Goal: Task Accomplishment & Management: Complete application form

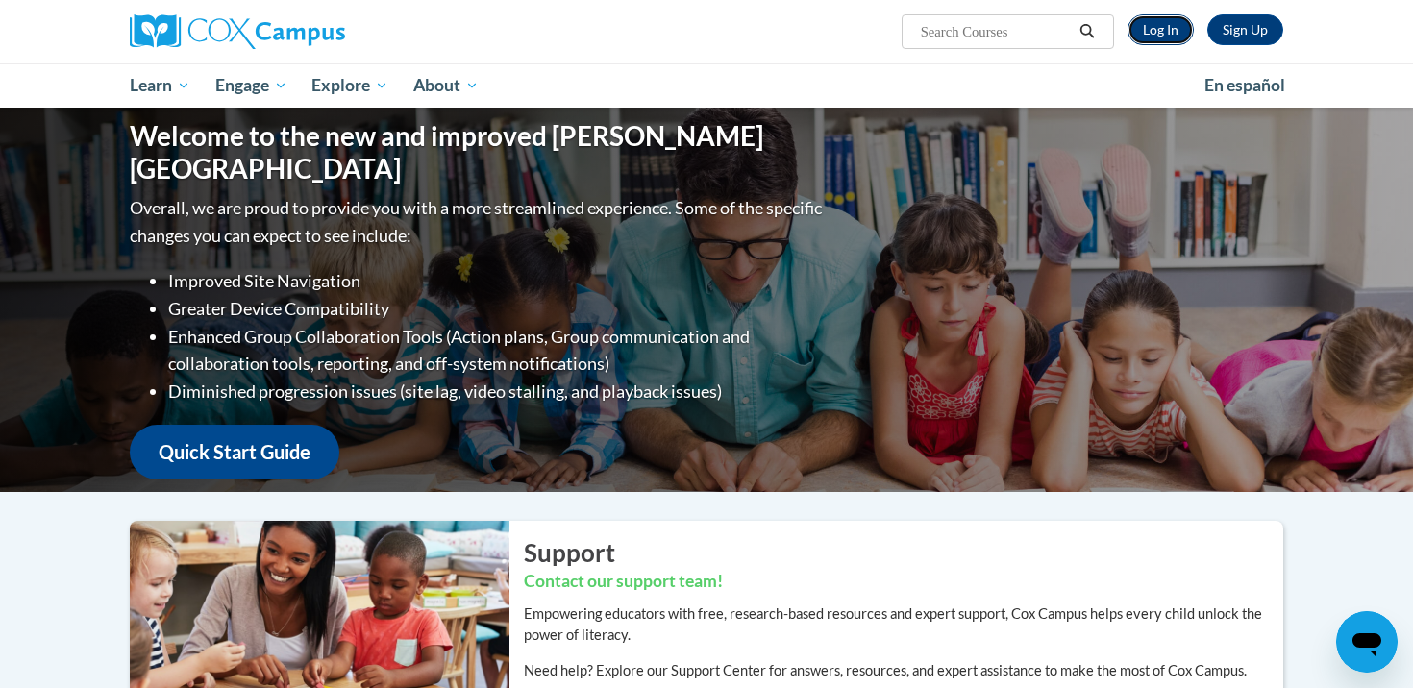
click at [1155, 37] on link "Log In" at bounding box center [1161, 29] width 66 height 31
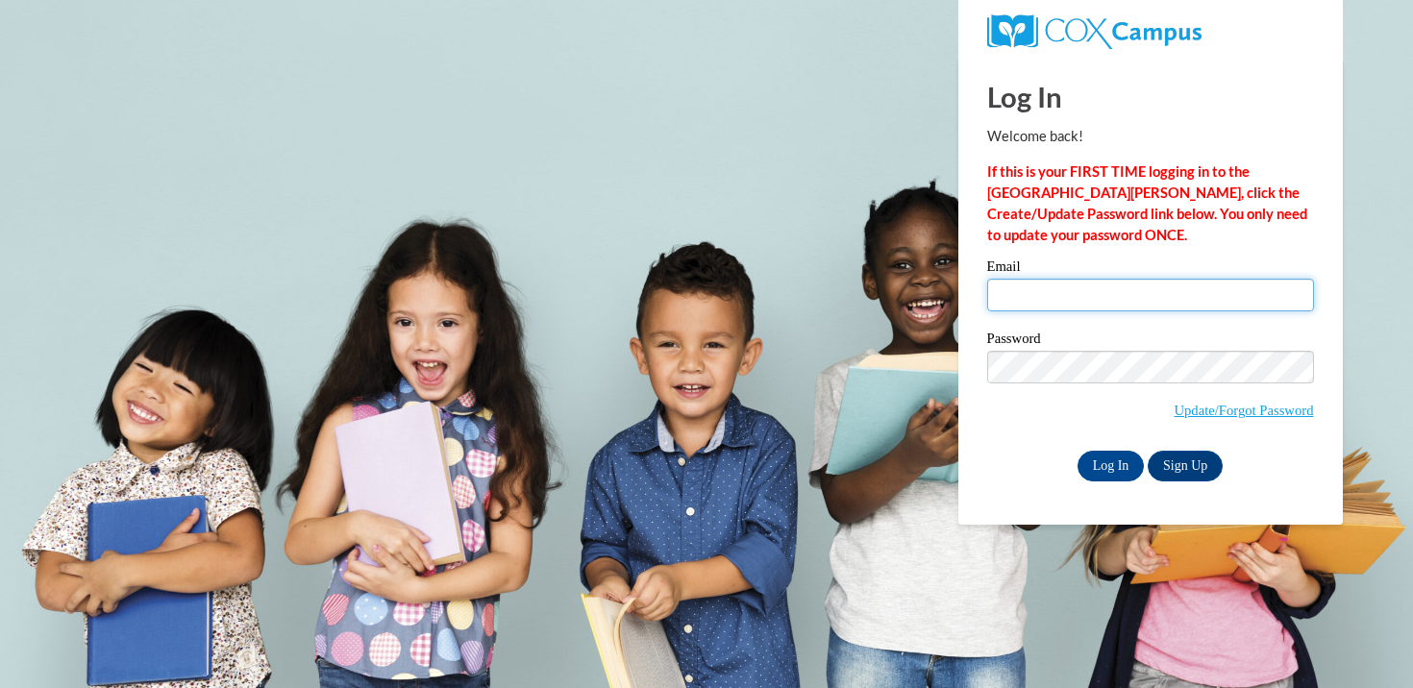
click at [1015, 294] on input "Email" at bounding box center [1150, 295] width 327 height 33
type input "janedelc@hssdschools.org"
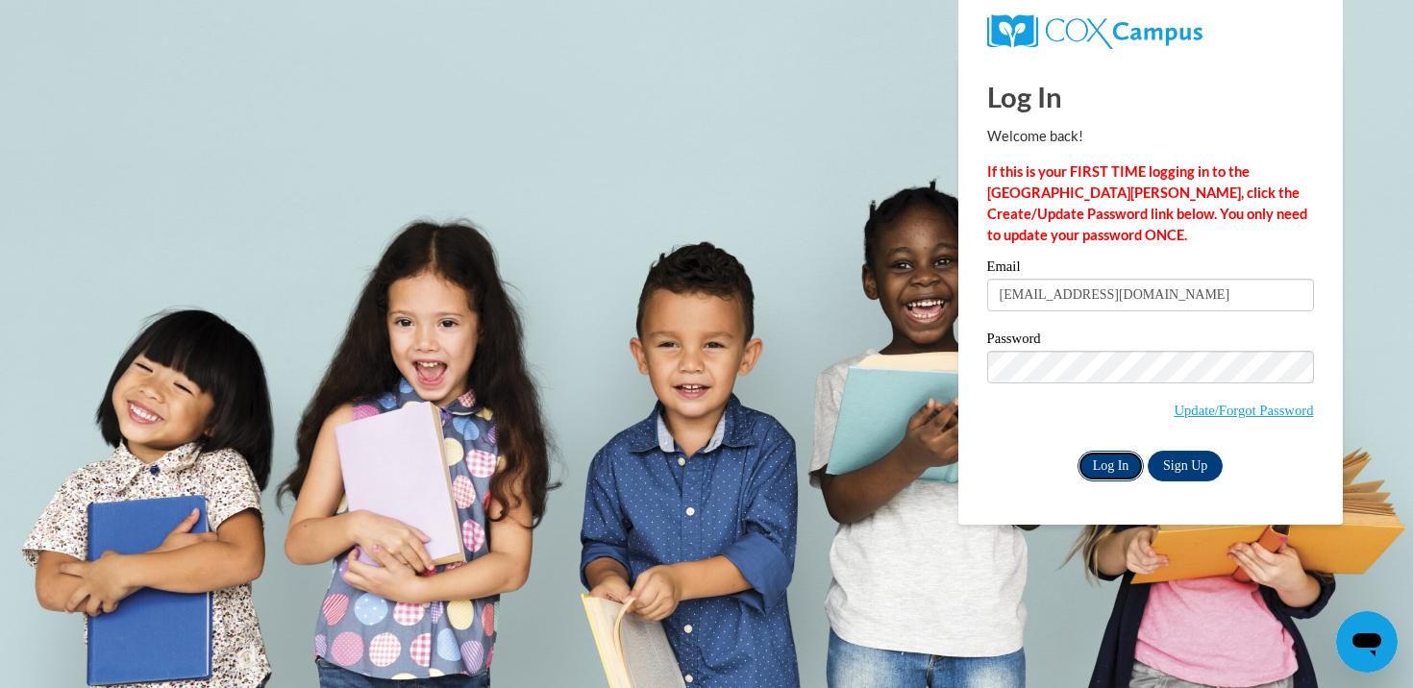
click at [1120, 460] on input "Log In" at bounding box center [1111, 466] width 67 height 31
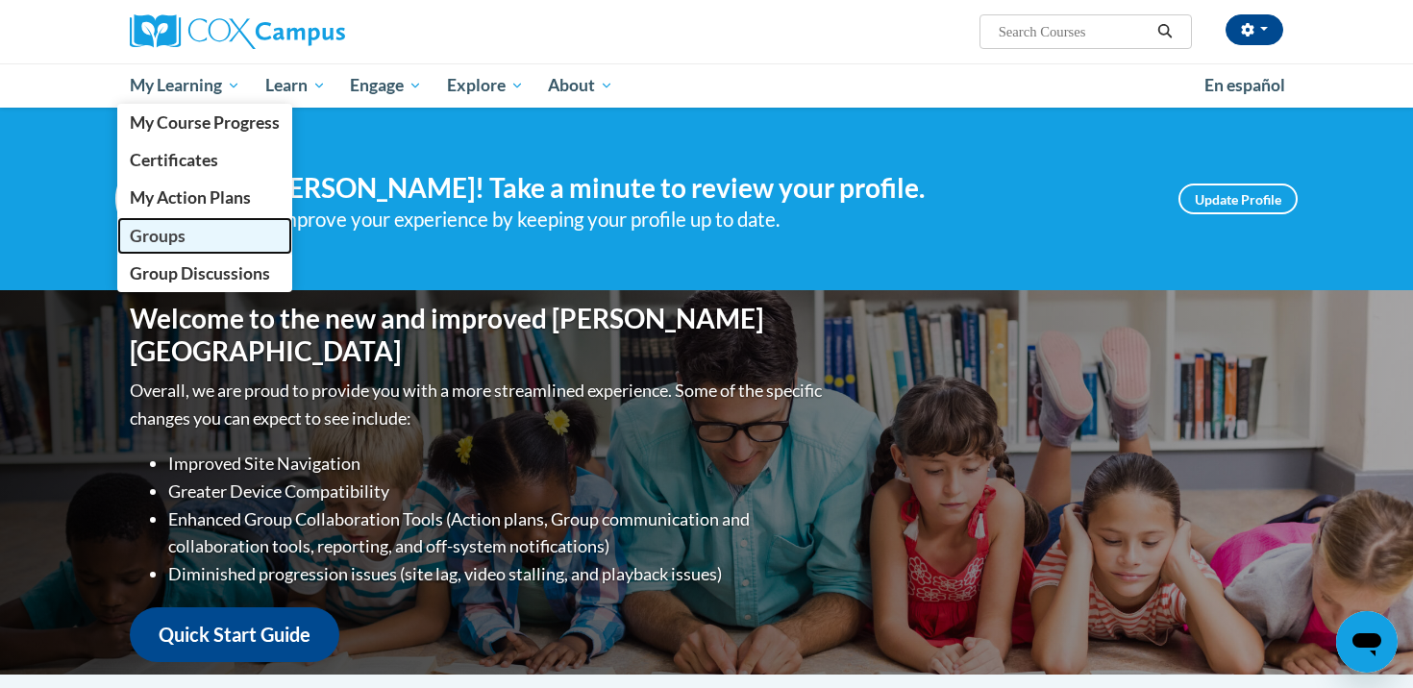
click at [164, 233] on span "Groups" at bounding box center [158, 236] width 56 height 20
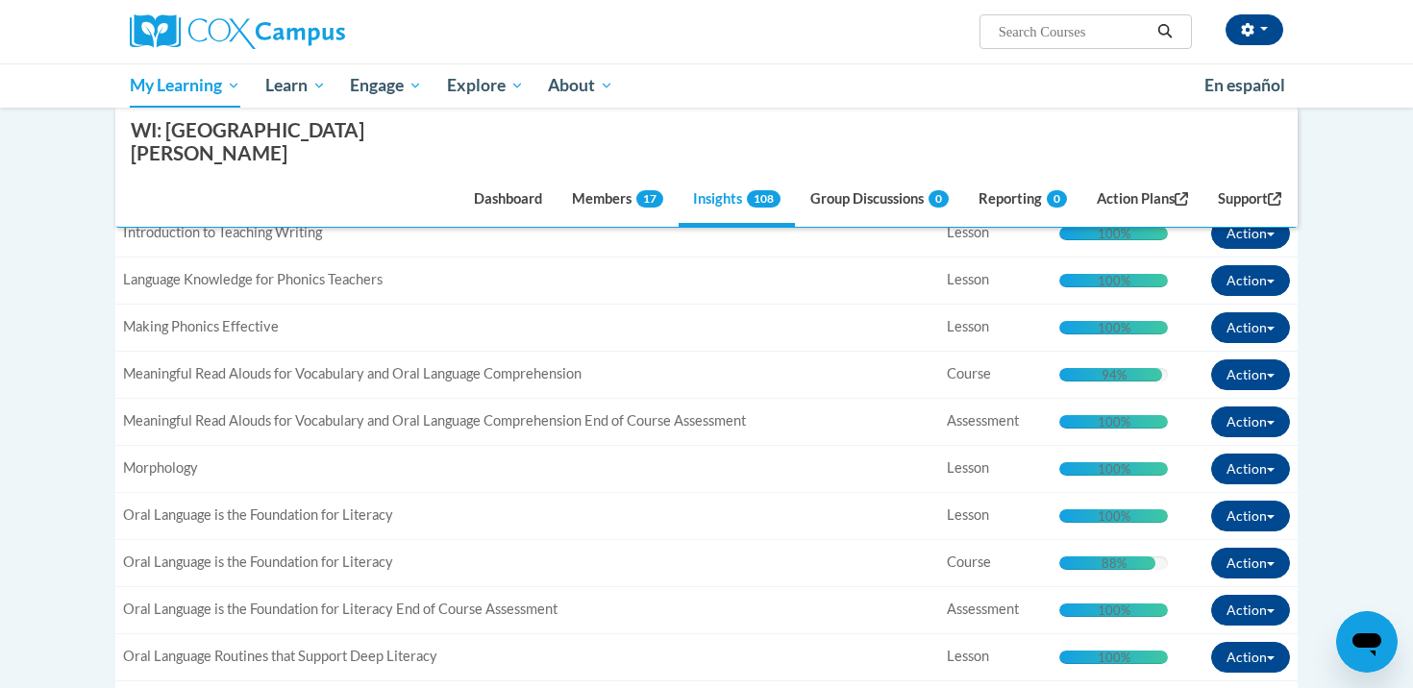
scroll to position [2663, 0]
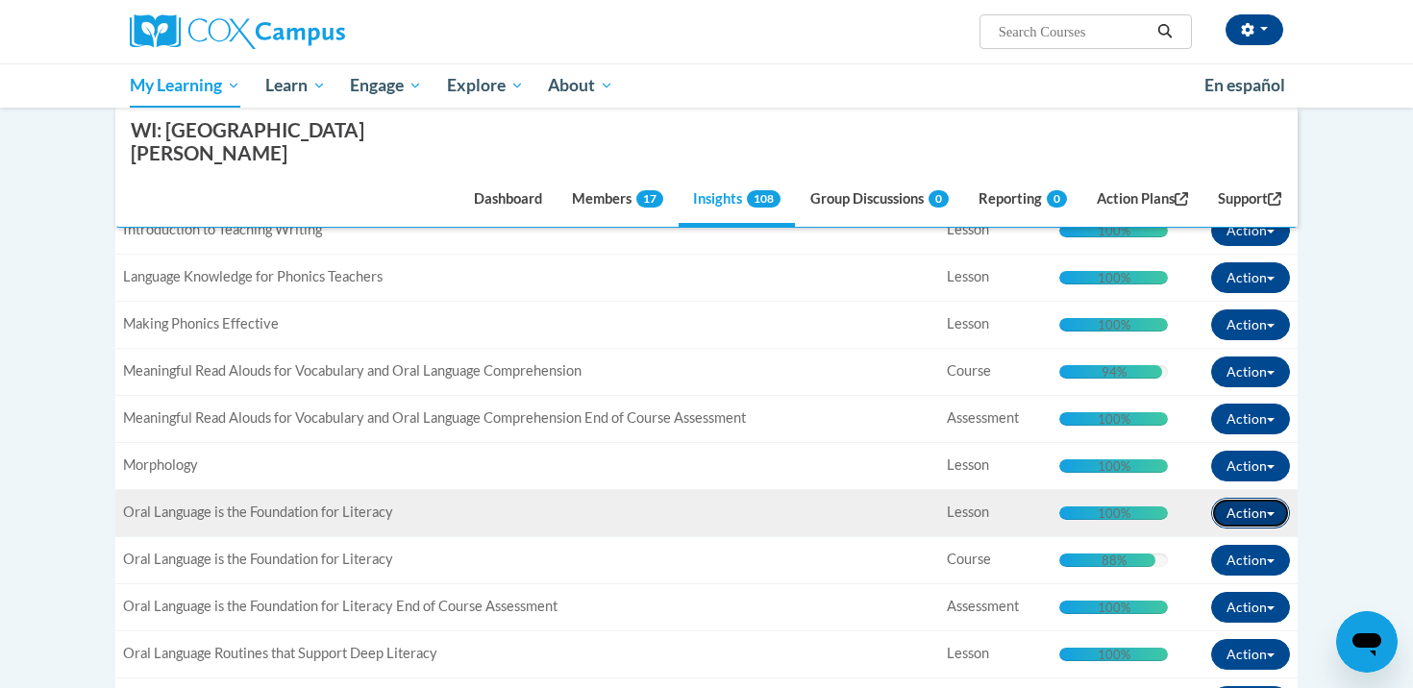
click at [1276, 498] on button "Action" at bounding box center [1250, 513] width 79 height 31
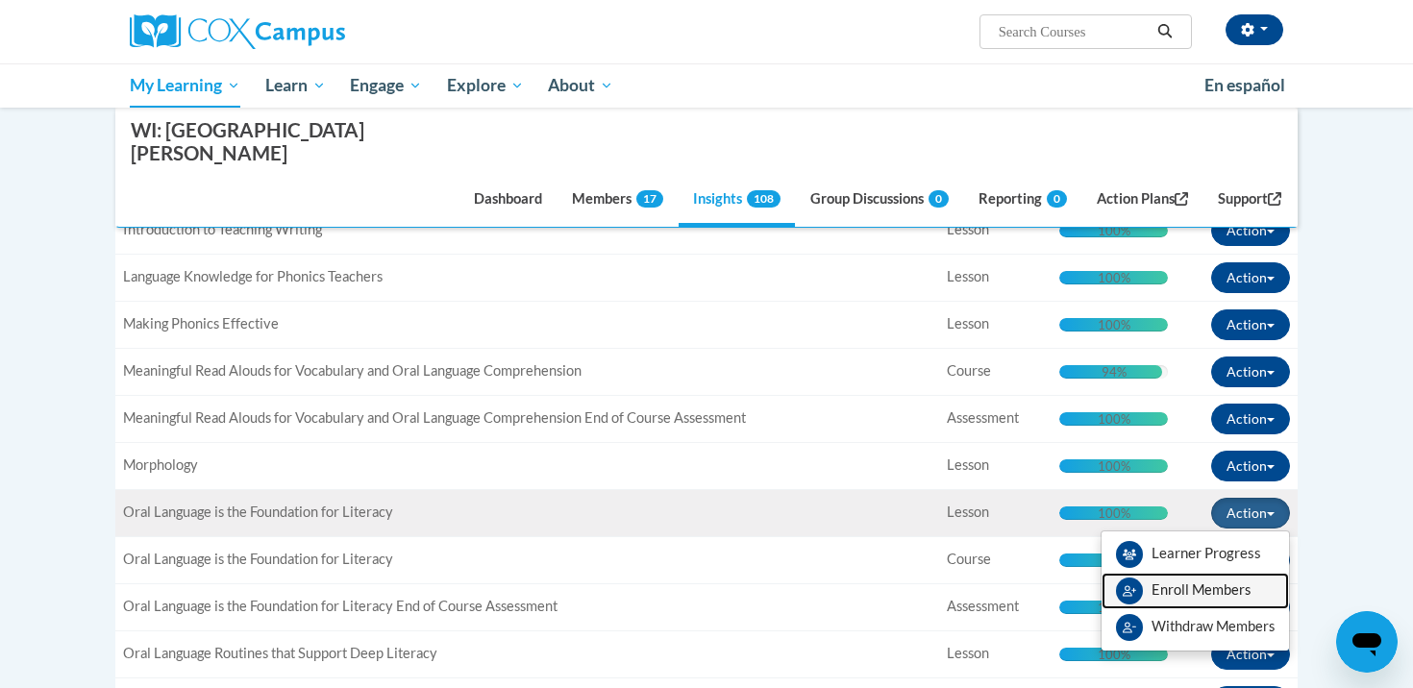
click at [1187, 582] on span "Enroll Members" at bounding box center [1201, 590] width 99 height 16
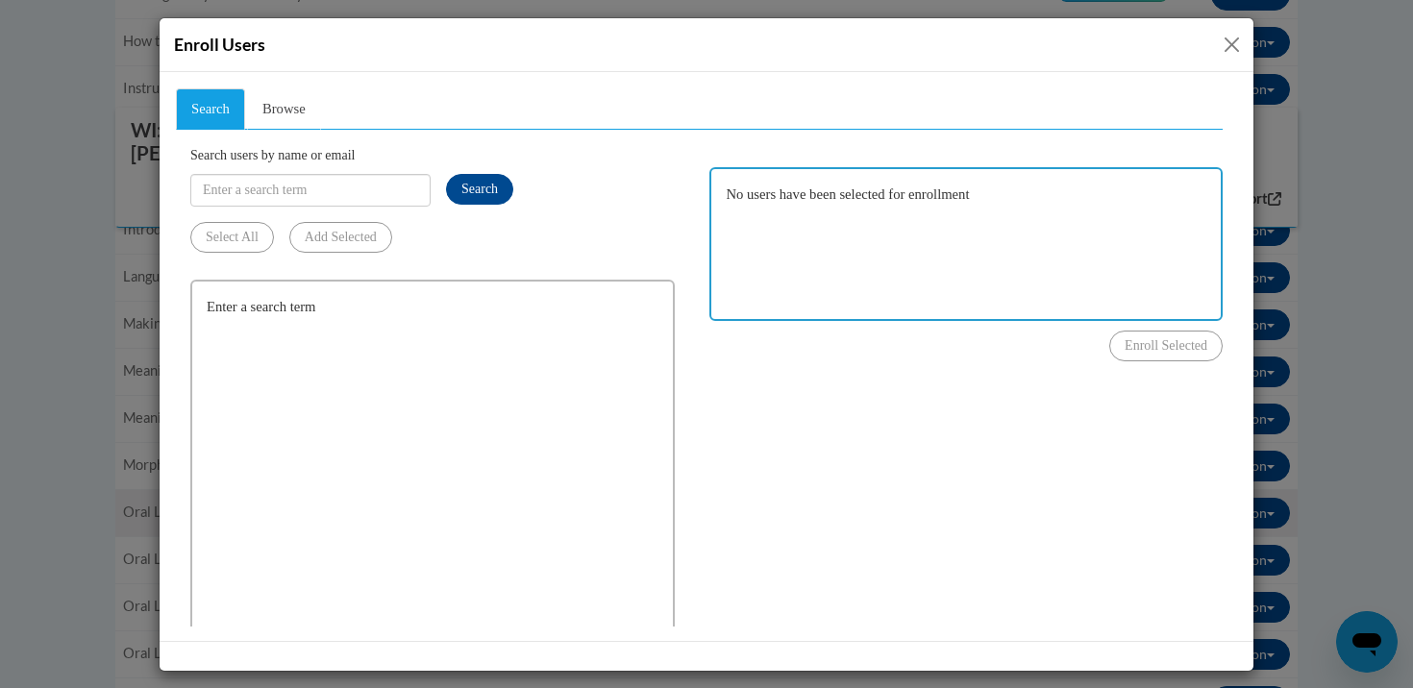
scroll to position [0, 0]
click at [219, 185] on input "Search users by name or email" at bounding box center [310, 189] width 240 height 33
type input "[EMAIL_ADDRESS][DOMAIN_NAME]"
click at [491, 181] on span "Search" at bounding box center [480, 188] width 37 height 14
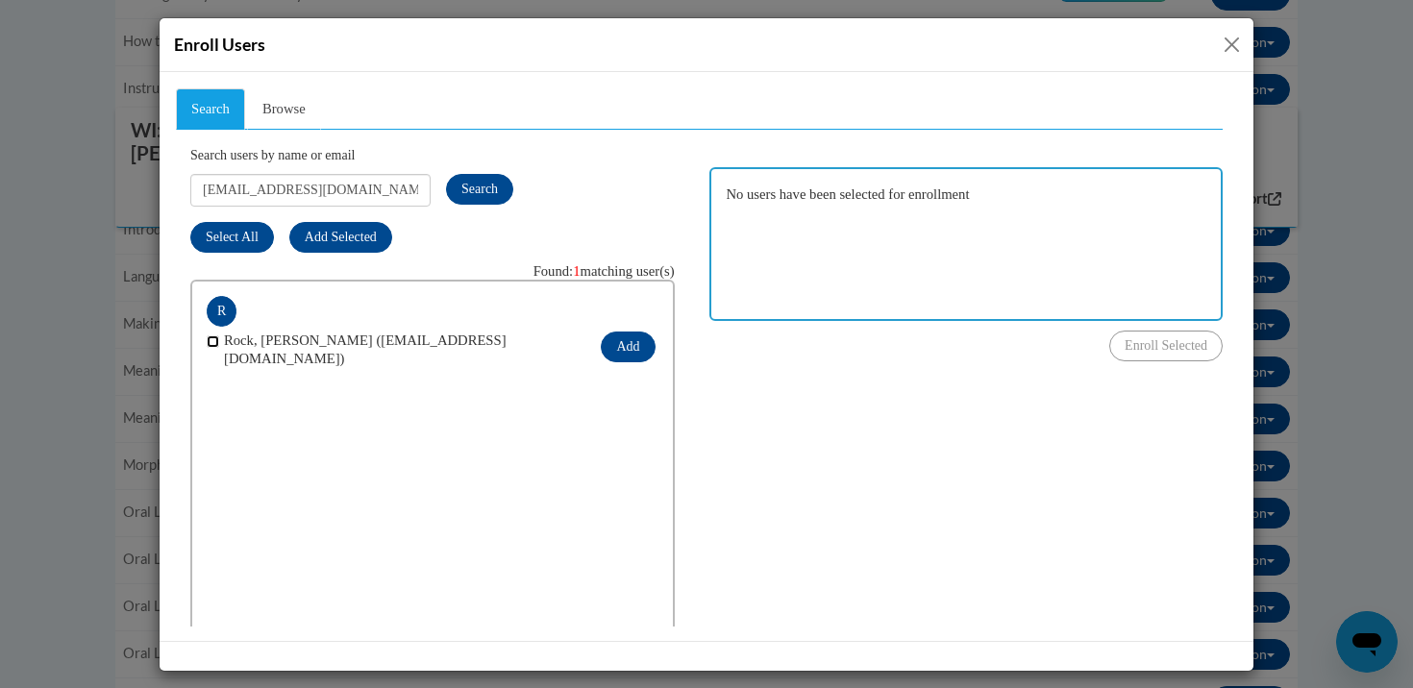
click at [212, 337] on input "checkbox" at bounding box center [213, 341] width 12 height 12
checkbox input "true"
click at [636, 337] on button "Add" at bounding box center [628, 346] width 54 height 31
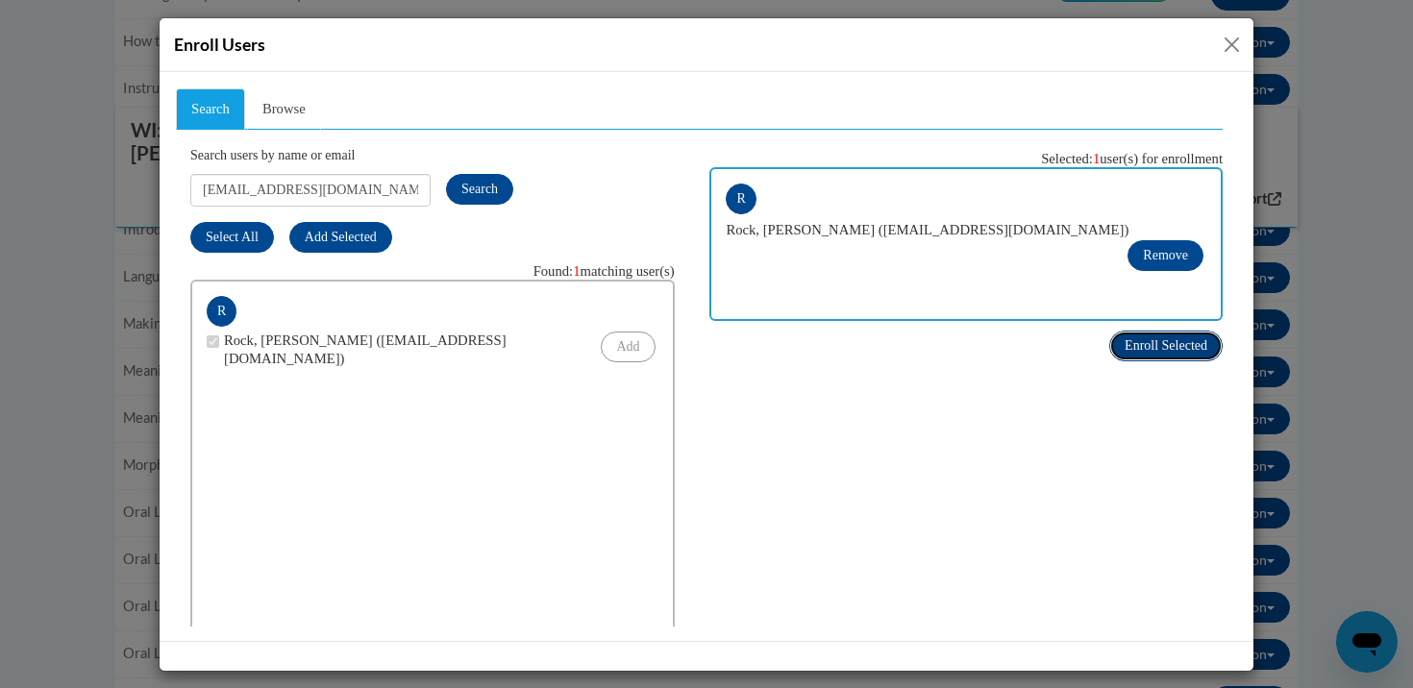
click at [1175, 342] on span "Enroll Selected" at bounding box center [1166, 344] width 83 height 14
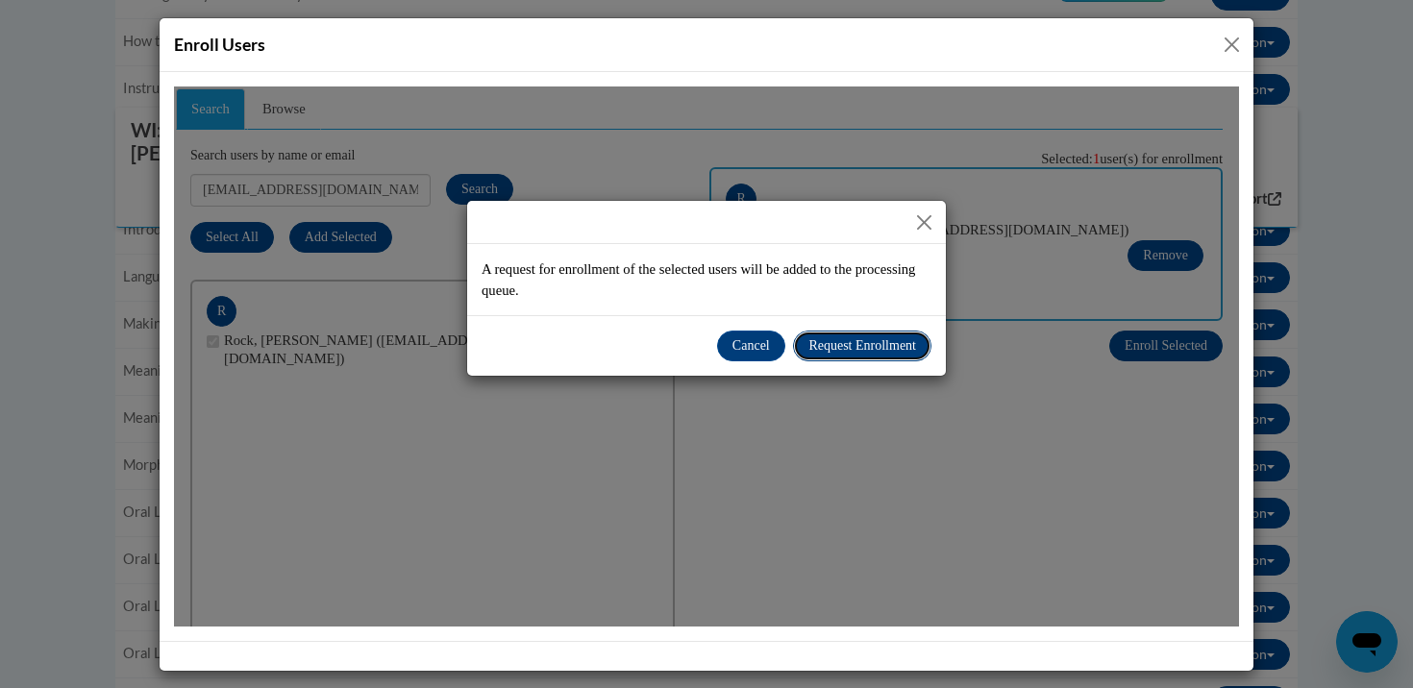
click at [859, 343] on span "Request Enrollment" at bounding box center [863, 344] width 108 height 14
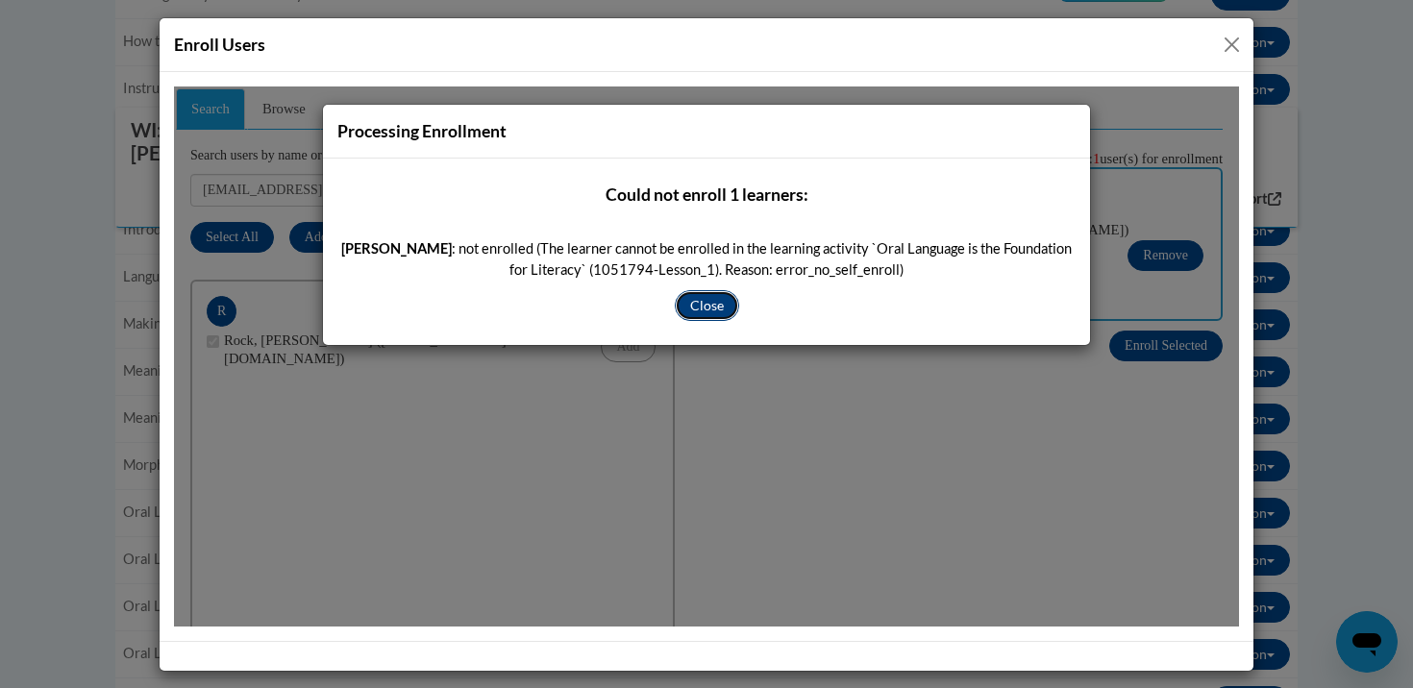
click at [718, 295] on button "Close" at bounding box center [707, 304] width 64 height 31
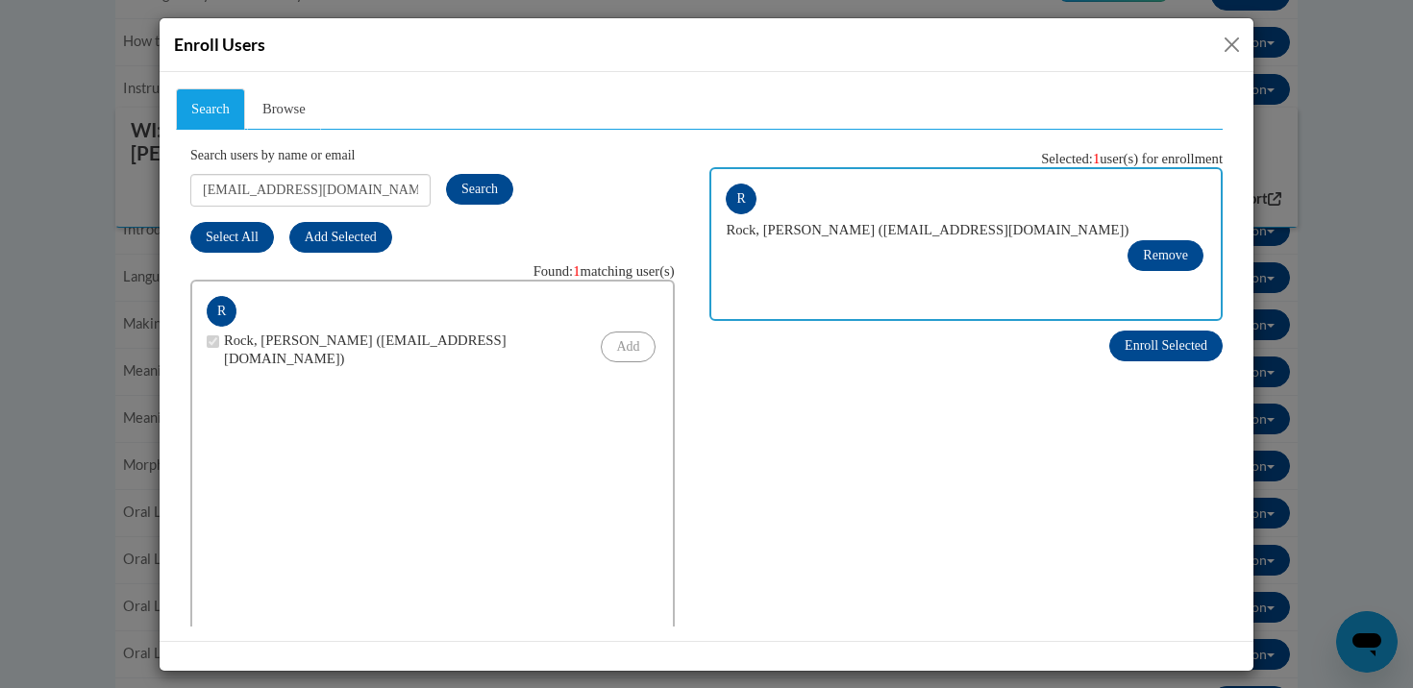
click at [1229, 44] on button "Close" at bounding box center [1232, 45] width 24 height 24
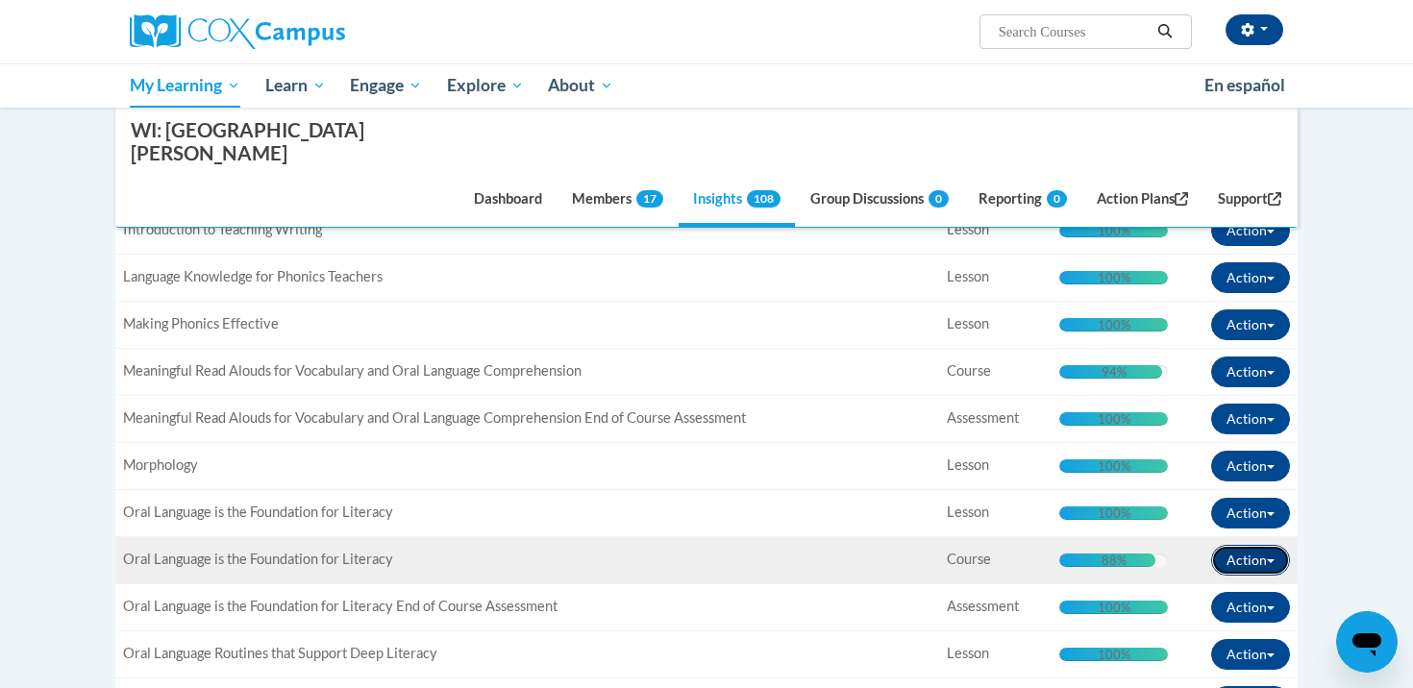
click at [1267, 545] on button "Action" at bounding box center [1250, 560] width 79 height 31
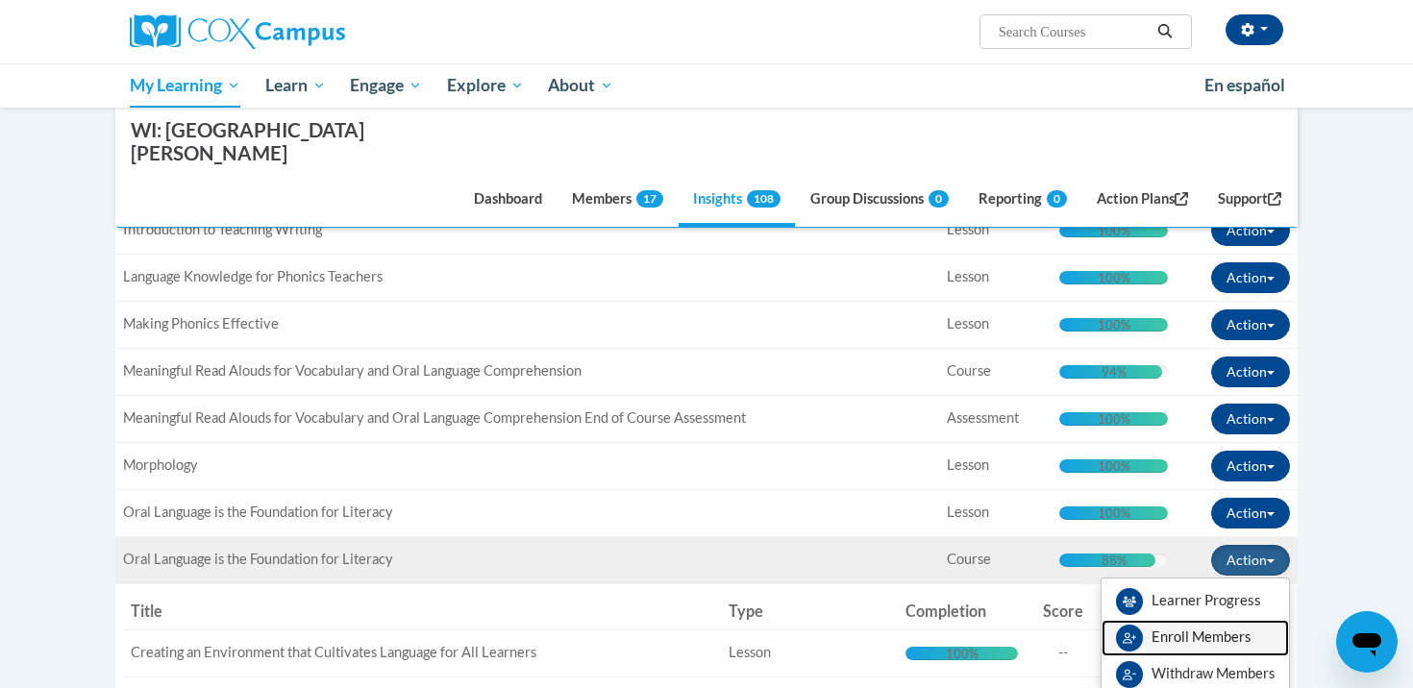
click at [1198, 629] on span "Enroll Members" at bounding box center [1201, 637] width 99 height 16
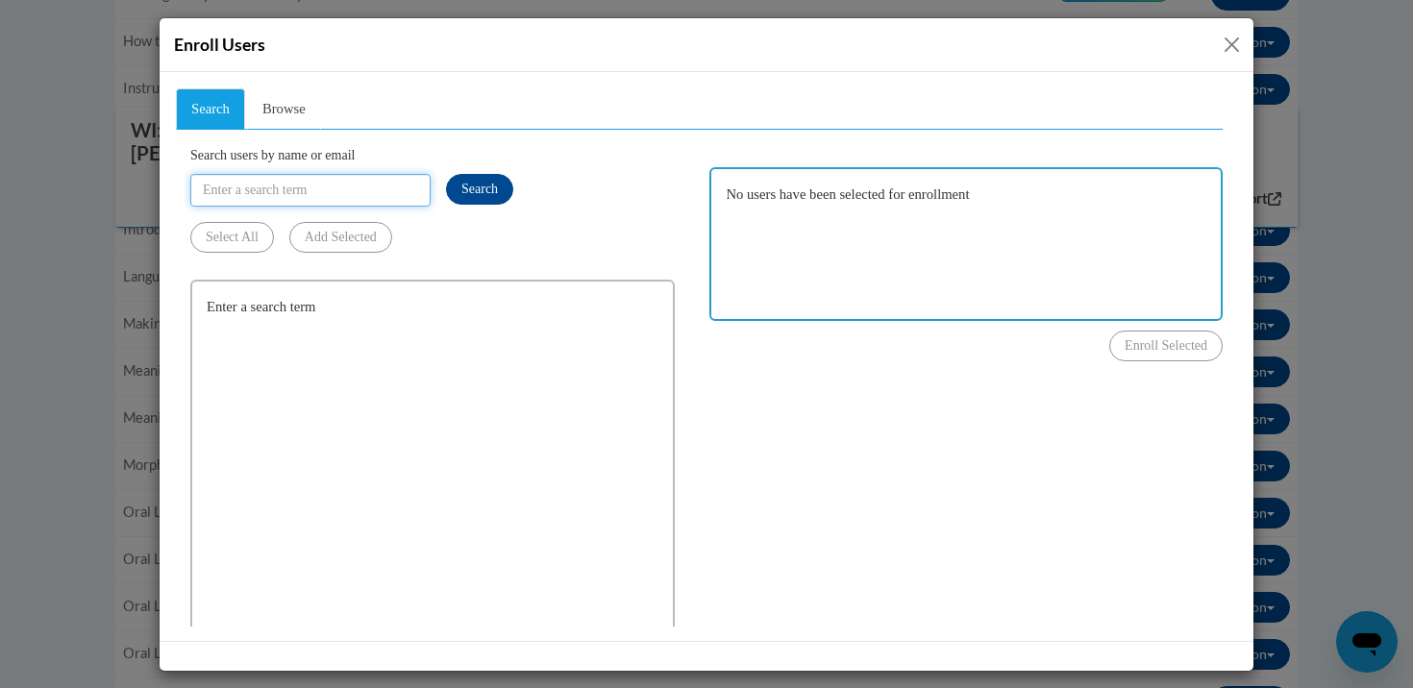
click at [323, 186] on input "Search users by name or email" at bounding box center [310, 189] width 240 height 33
type input "[EMAIL_ADDRESS][DOMAIN_NAME]"
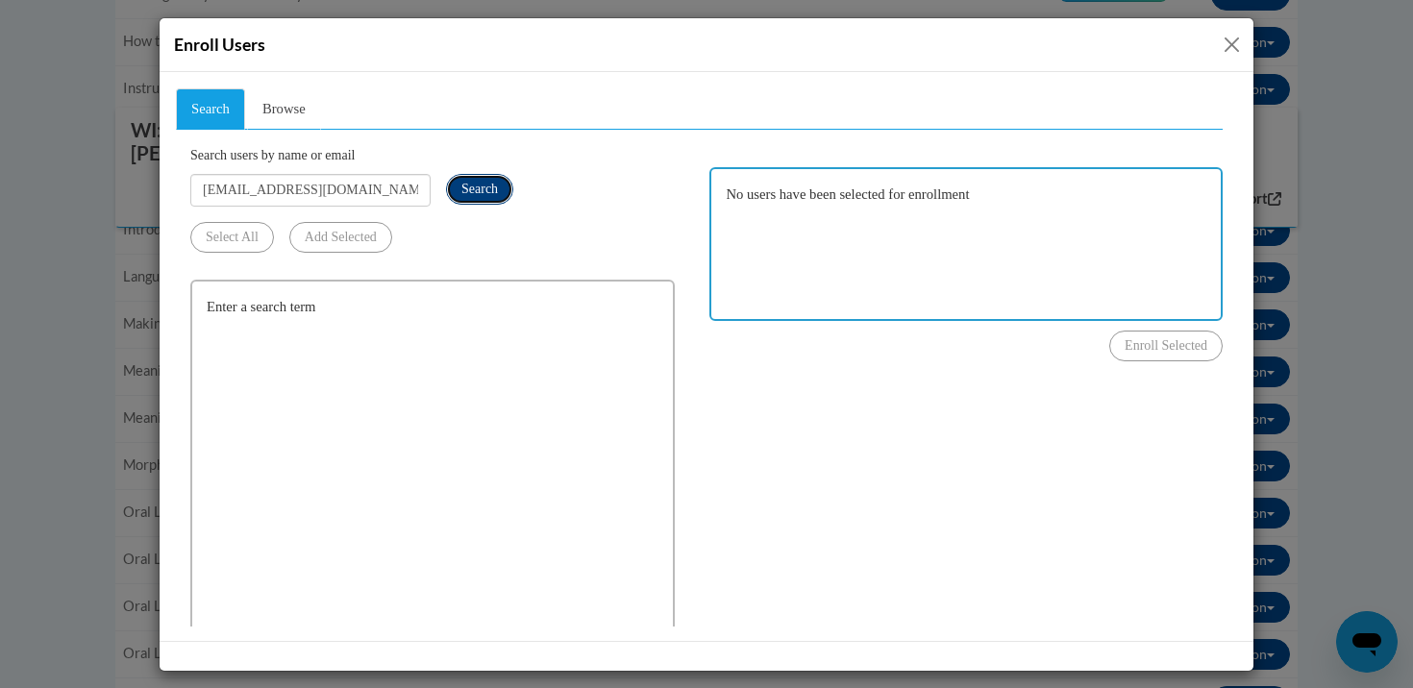
click at [465, 194] on span "Search" at bounding box center [480, 188] width 37 height 14
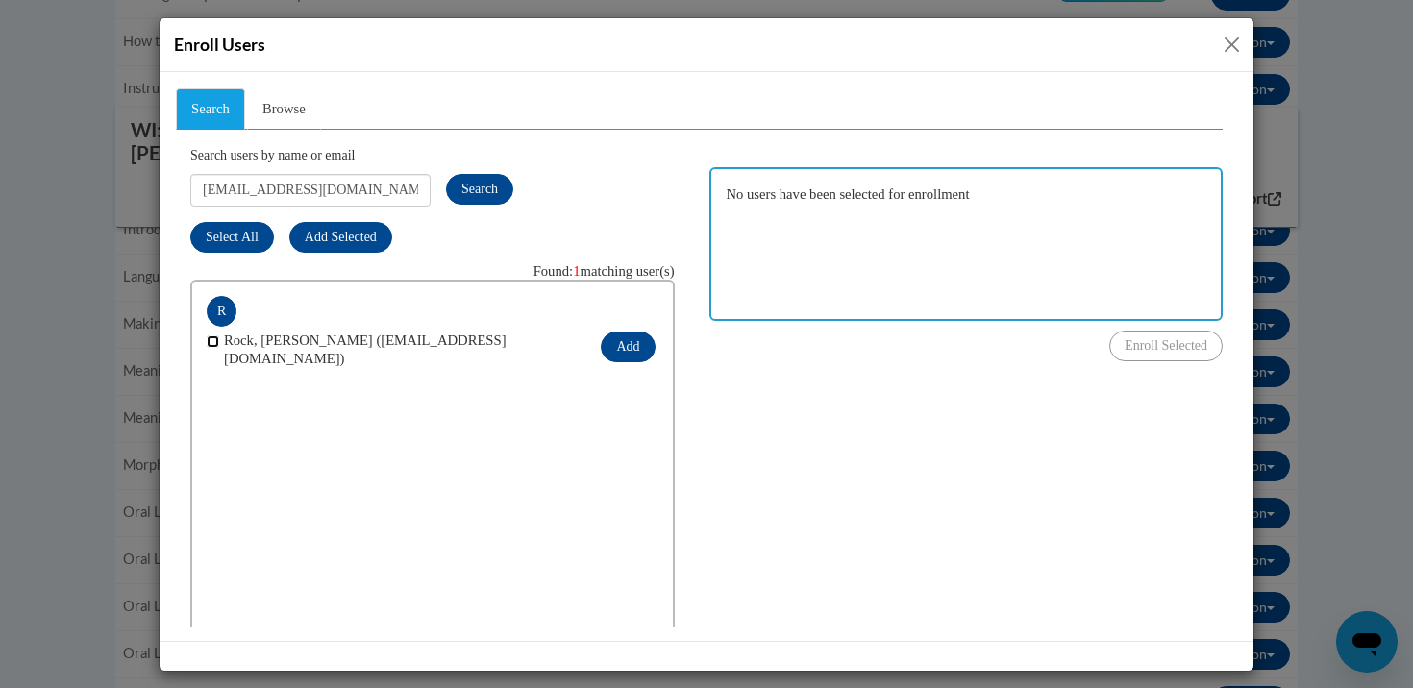
click at [215, 337] on input "checkbox" at bounding box center [213, 341] width 12 height 12
checkbox input "true"
click at [628, 345] on button "Add" at bounding box center [628, 346] width 54 height 31
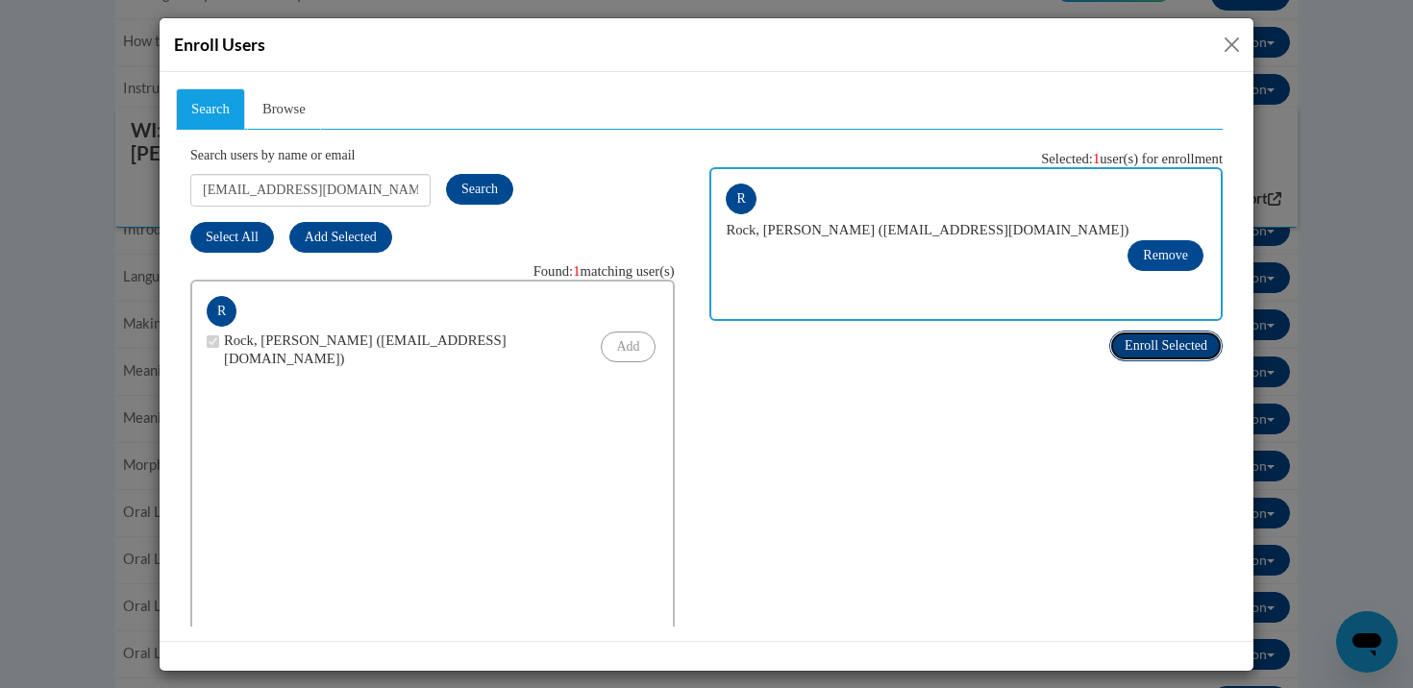
click at [1161, 356] on button "Enroll Selected" at bounding box center [1166, 345] width 113 height 31
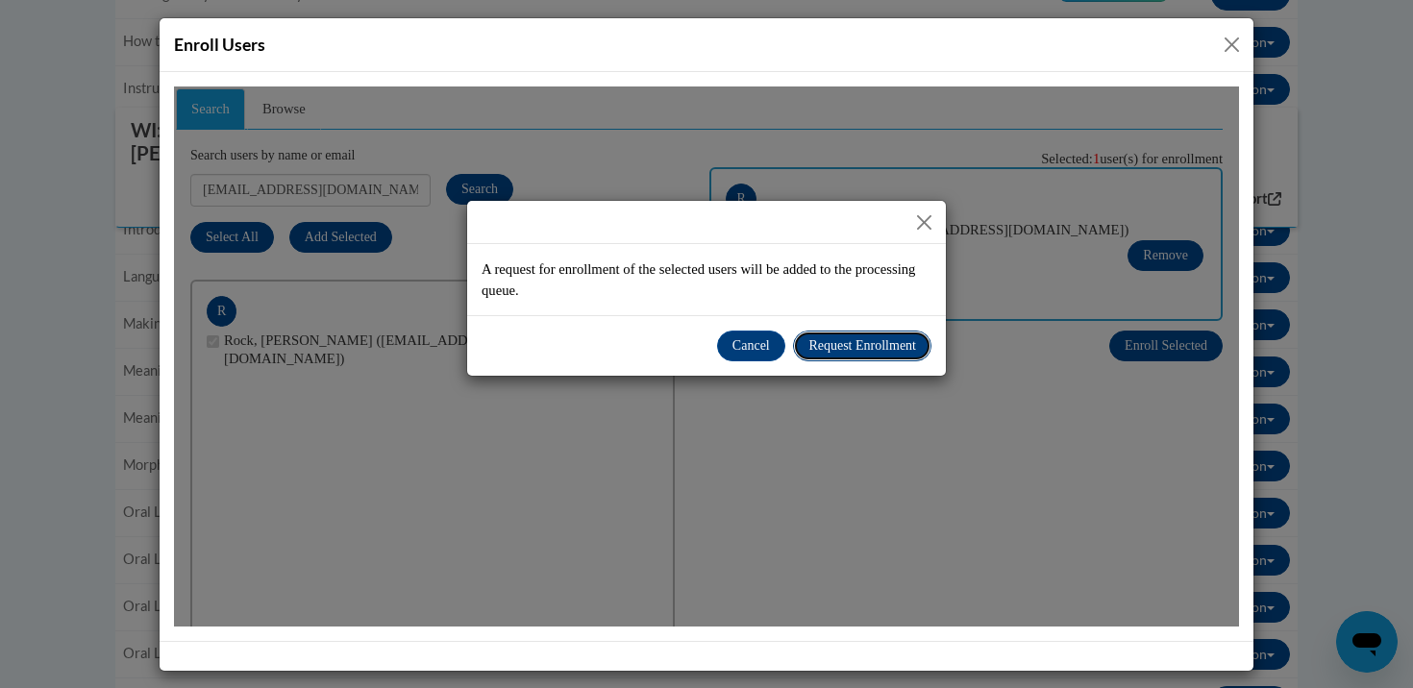
click at [844, 341] on span "Request Enrollment" at bounding box center [863, 344] width 108 height 14
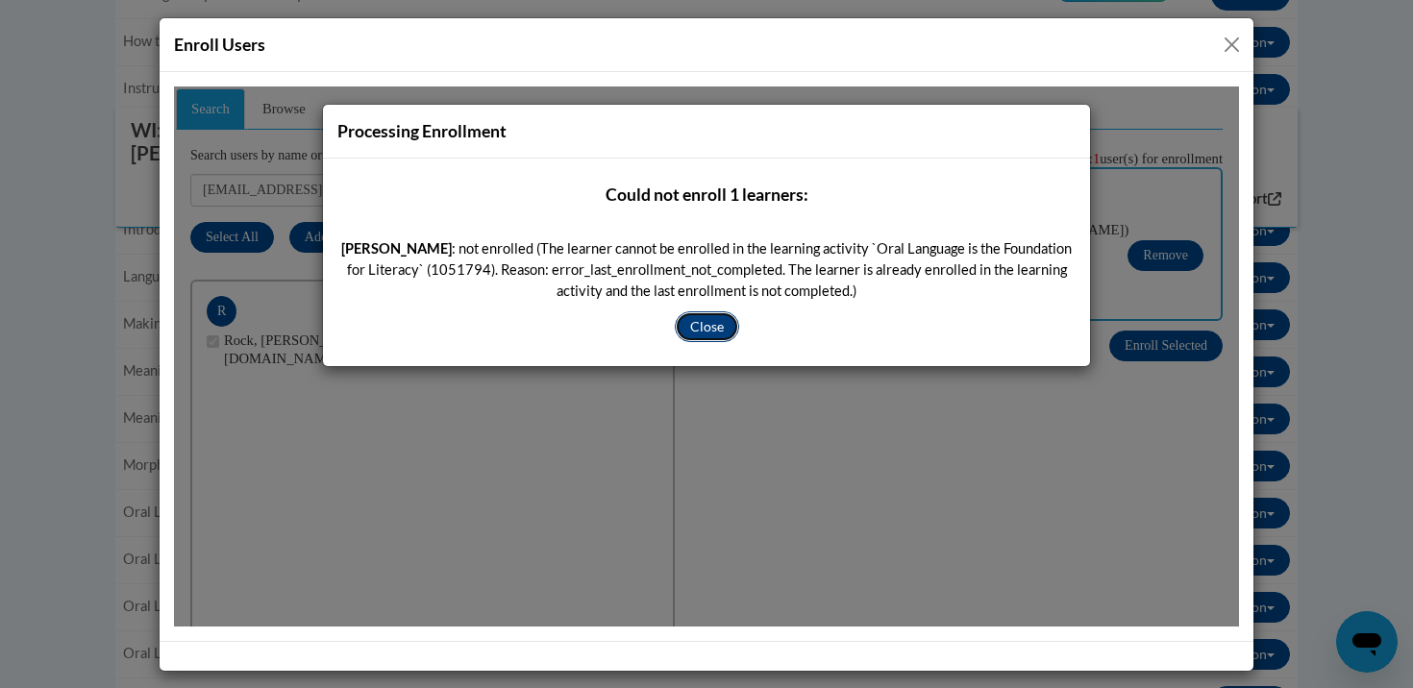
click at [721, 323] on button "Close" at bounding box center [707, 326] width 64 height 31
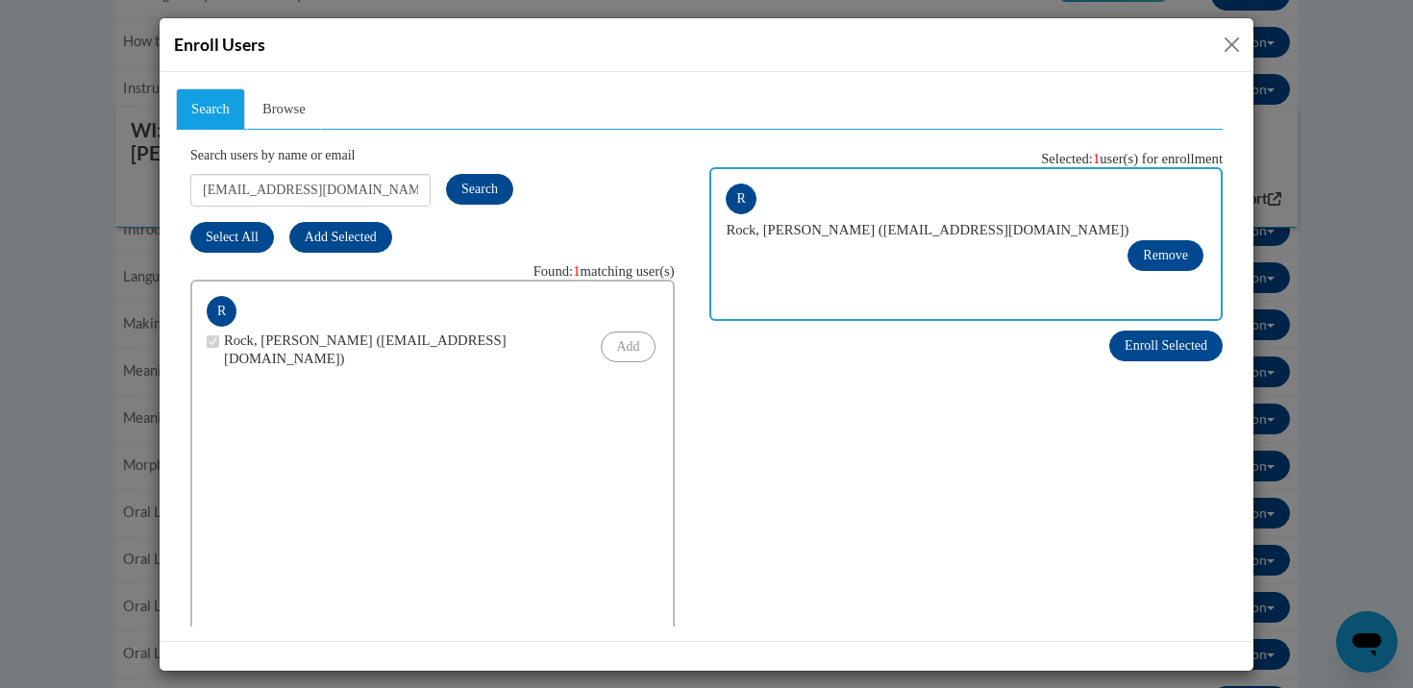
click at [1236, 42] on button "Close" at bounding box center [1232, 45] width 24 height 24
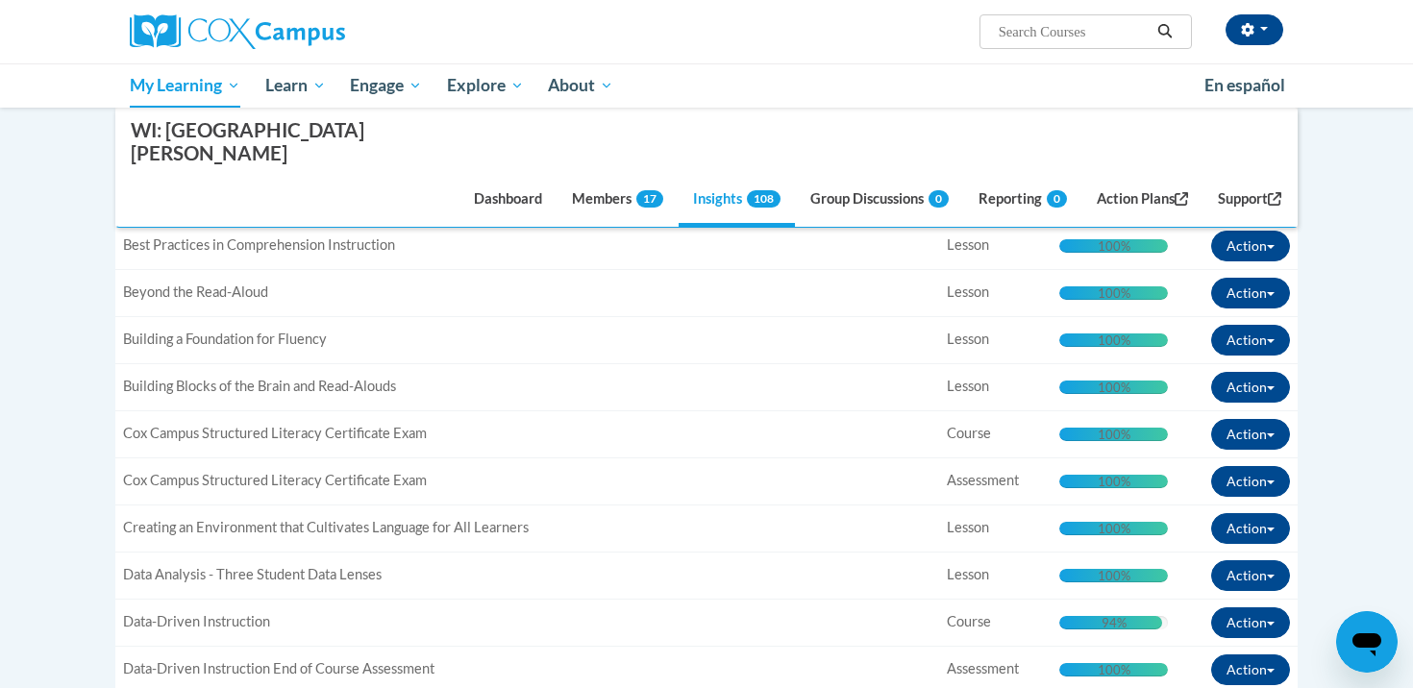
scroll to position [857, 0]
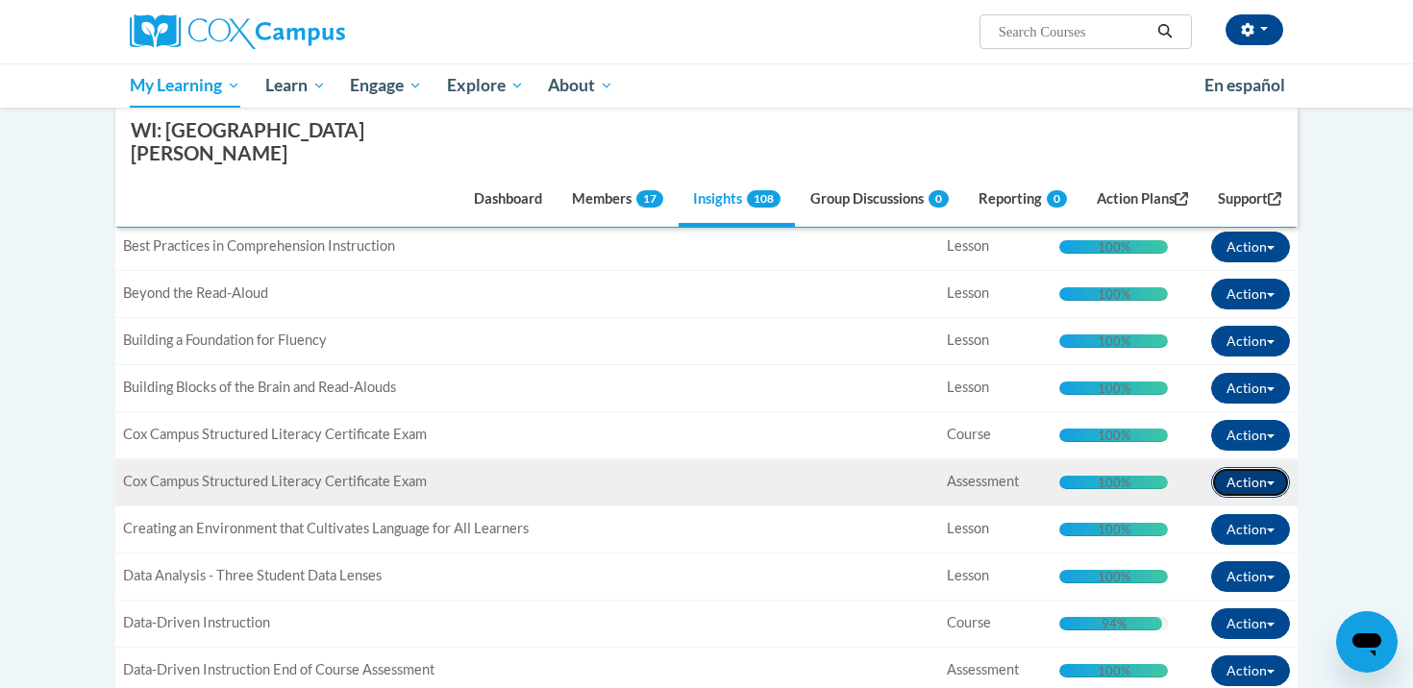
click at [1261, 467] on button "Action" at bounding box center [1250, 482] width 79 height 31
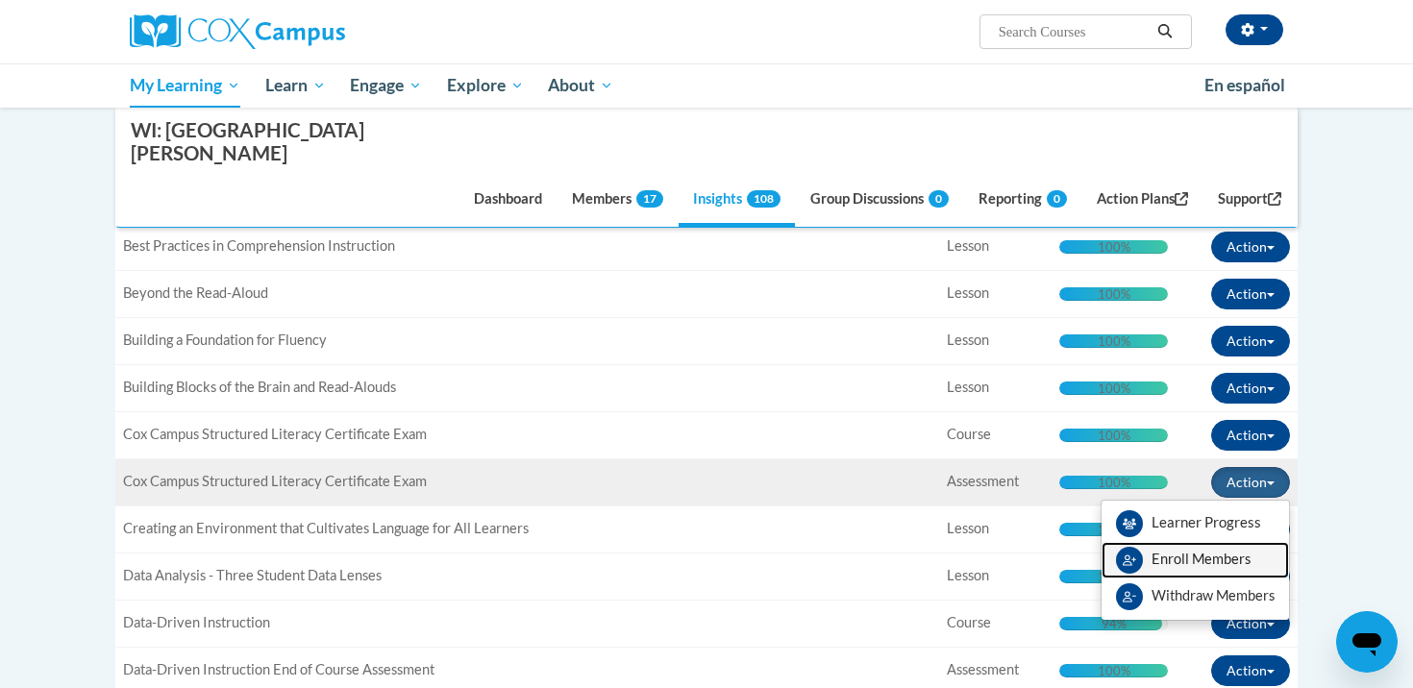
click at [1192, 551] on span "Enroll Members" at bounding box center [1201, 559] width 99 height 16
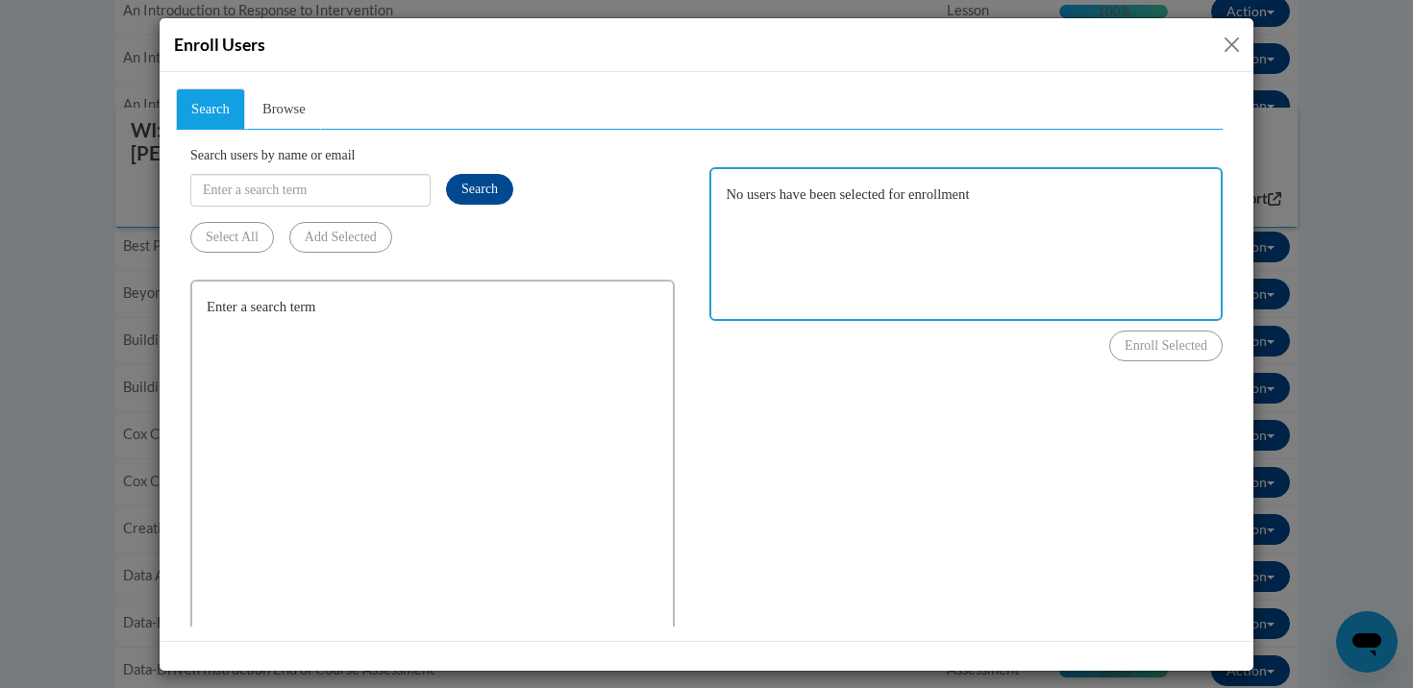
scroll to position [0, 0]
click at [303, 181] on input "Search users by name or email" at bounding box center [310, 189] width 240 height 33
type input "[EMAIL_ADDRESS][DOMAIN_NAME]"
click at [497, 183] on span "Search" at bounding box center [480, 188] width 37 height 14
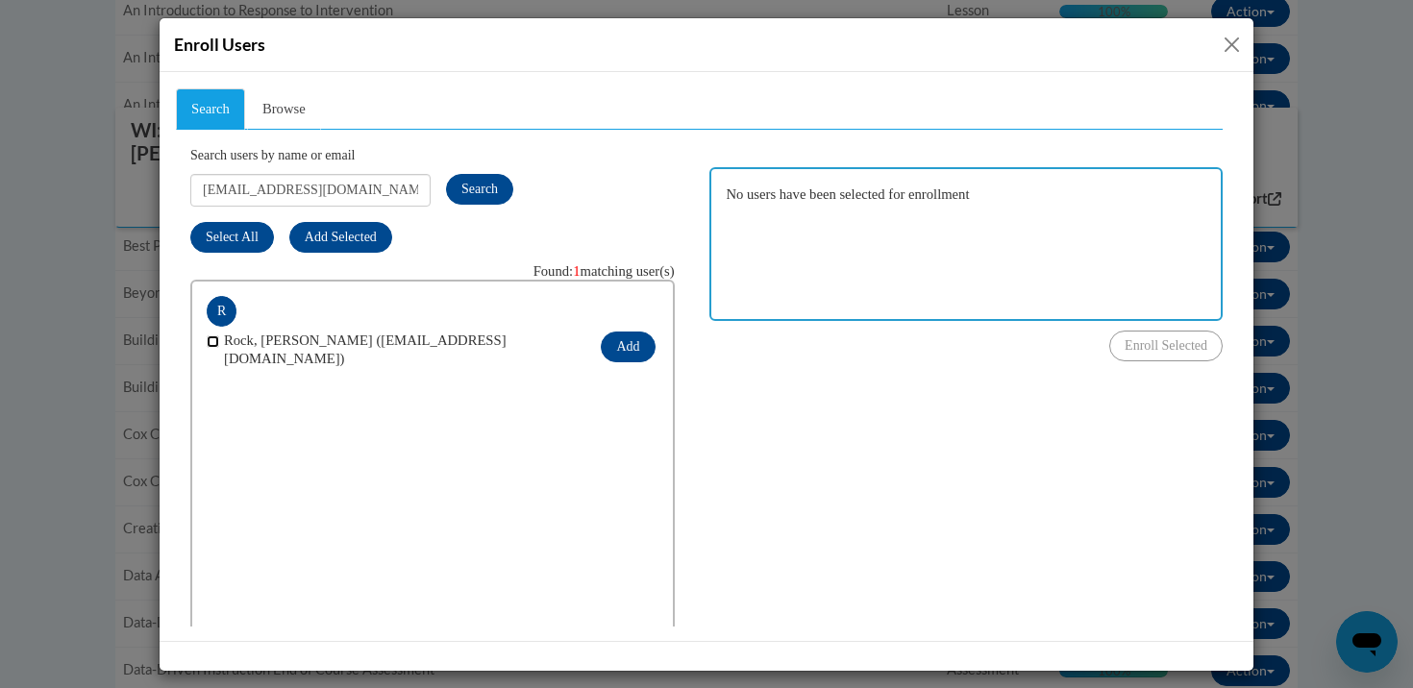
click at [215, 335] on input "checkbox" at bounding box center [213, 341] width 12 height 12
checkbox input "true"
click at [641, 337] on button "Add" at bounding box center [628, 346] width 54 height 31
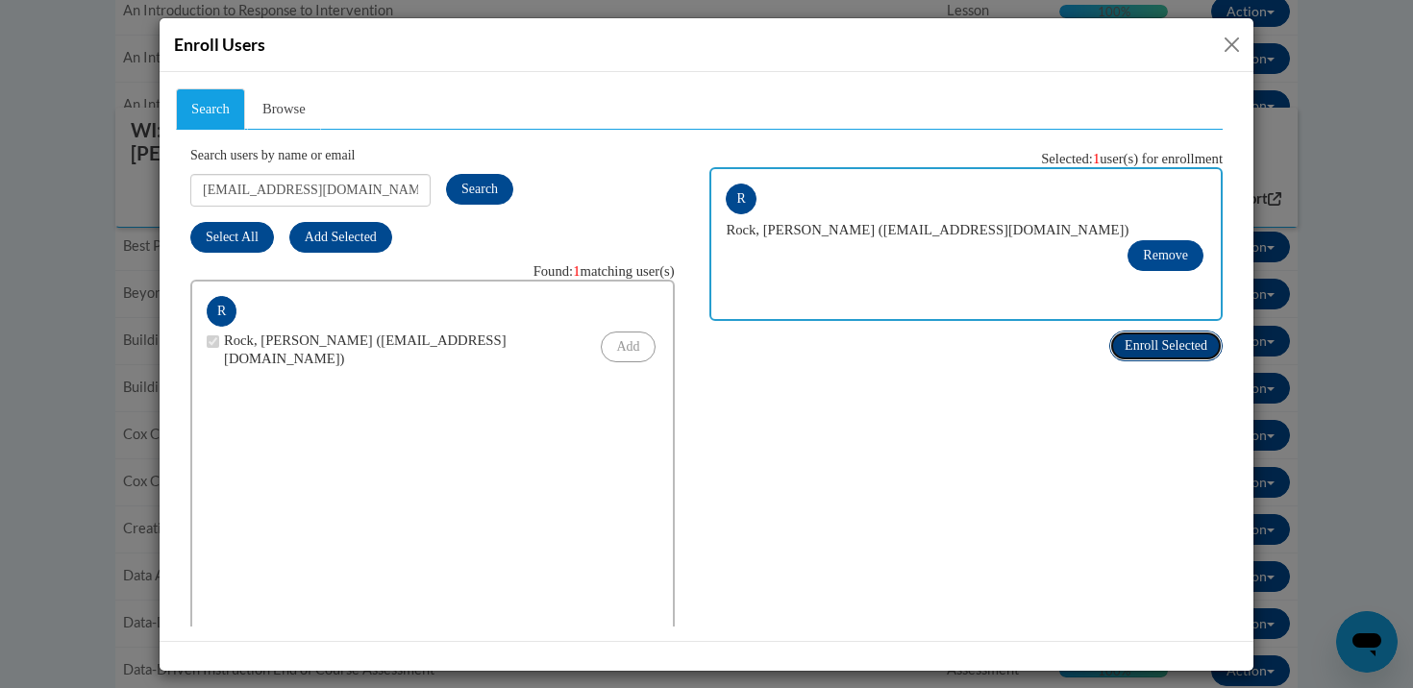
click at [1172, 350] on span "Enroll Selected" at bounding box center [1166, 344] width 83 height 14
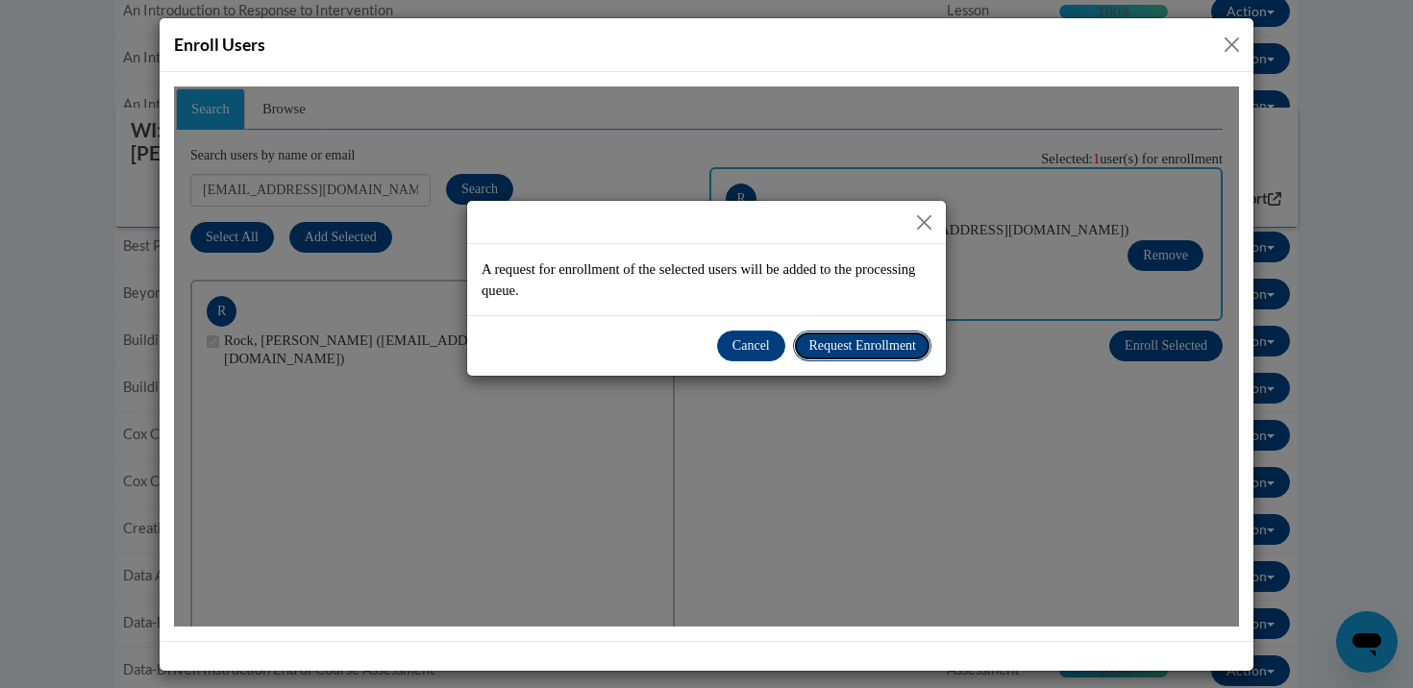
click at [839, 344] on span "Request Enrollment" at bounding box center [863, 344] width 108 height 14
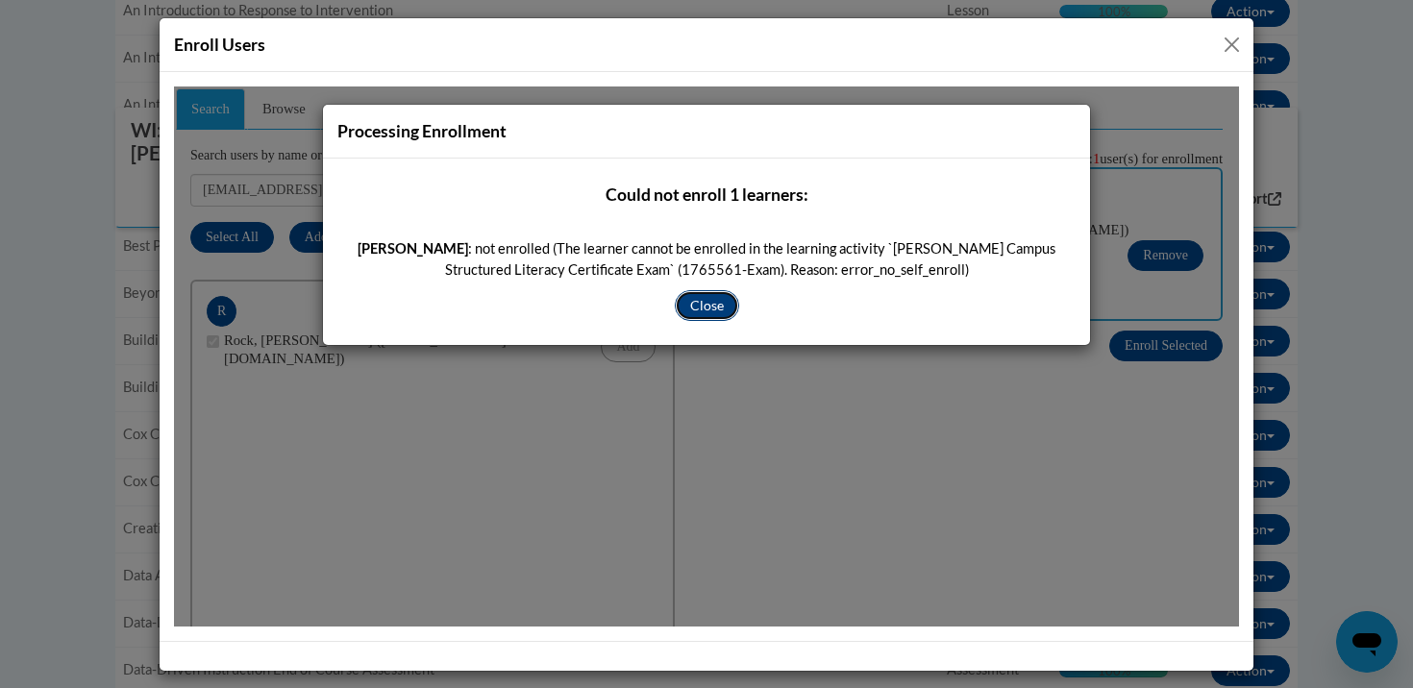
click at [708, 297] on button "Close" at bounding box center [707, 304] width 64 height 31
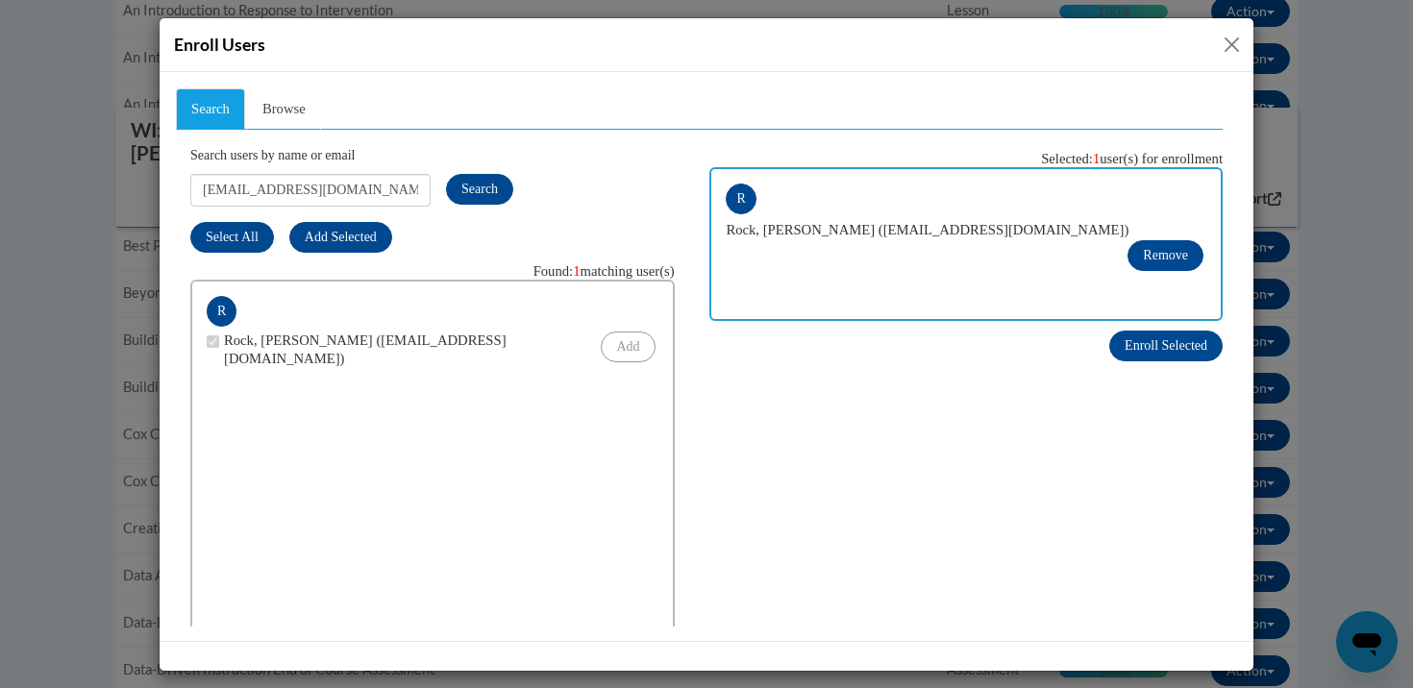
click at [1221, 50] on button "Close" at bounding box center [1232, 45] width 24 height 24
